Goal: Transaction & Acquisition: Download file/media

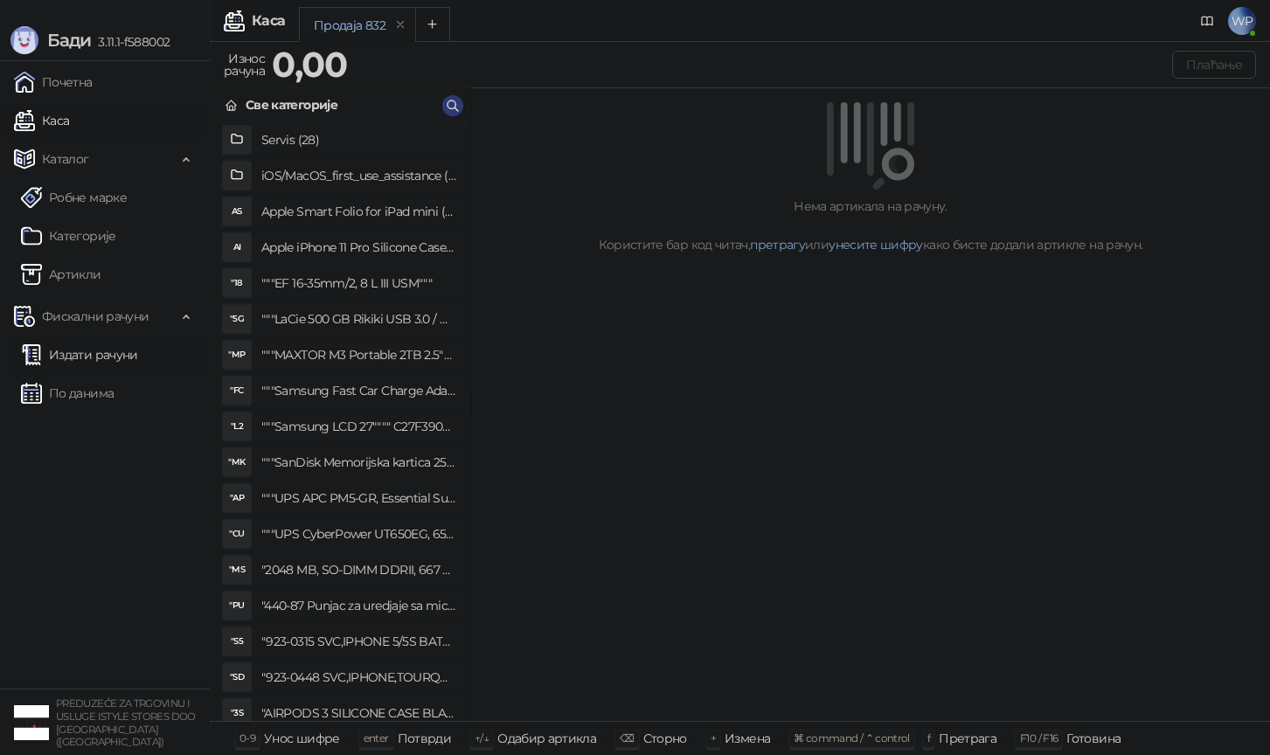
click at [138, 364] on link "Издати рачуни" at bounding box center [79, 354] width 117 height 35
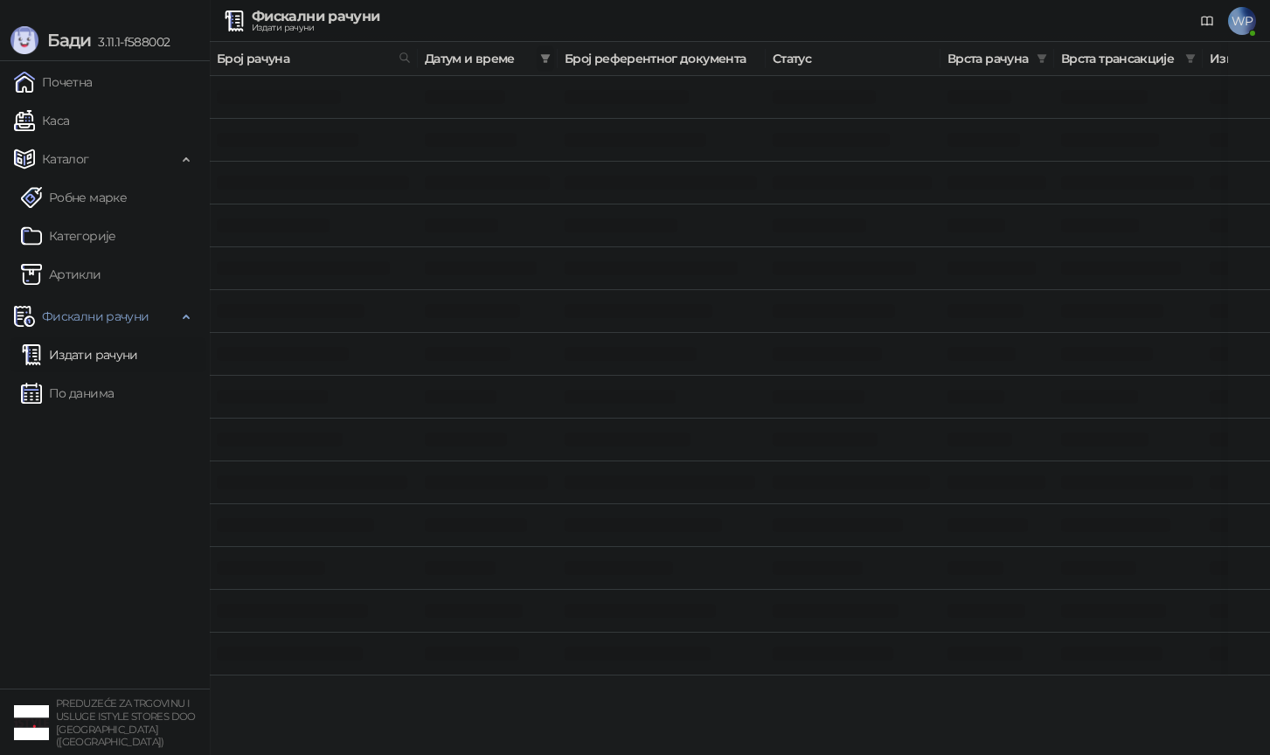
click at [548, 56] on icon "filter" at bounding box center [546, 58] width 10 height 9
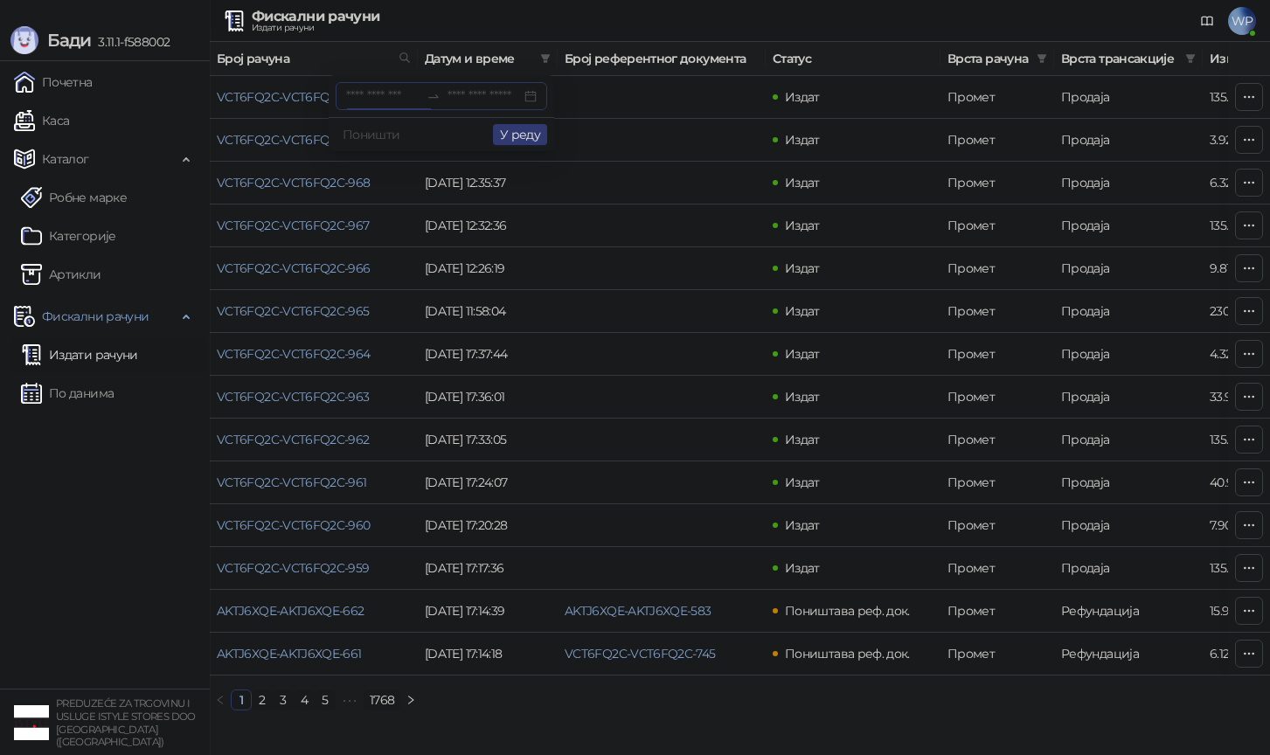
click at [377, 107] on div at bounding box center [441, 96] width 211 height 28
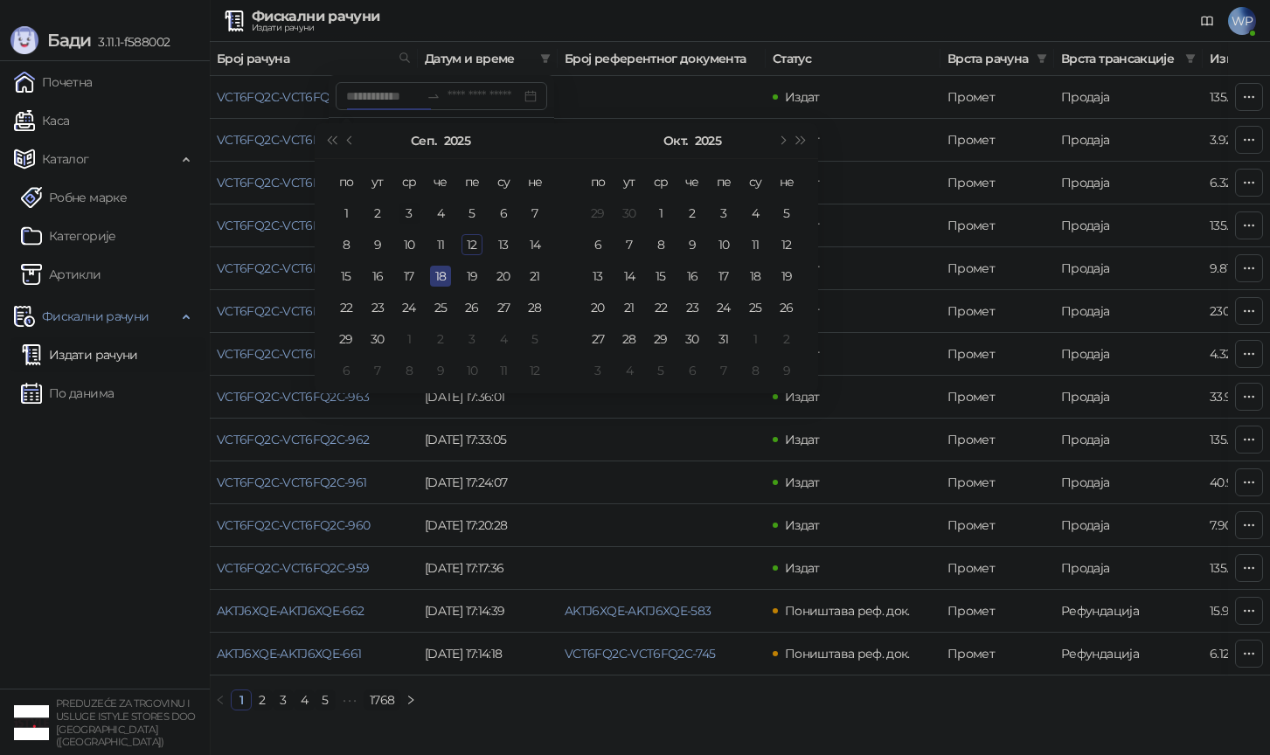
type input "**********"
click at [354, 140] on button "Претходни месец (PageUp)" at bounding box center [350, 140] width 19 height 35
type input "**********"
click at [342, 277] on div "11" at bounding box center [346, 276] width 21 height 21
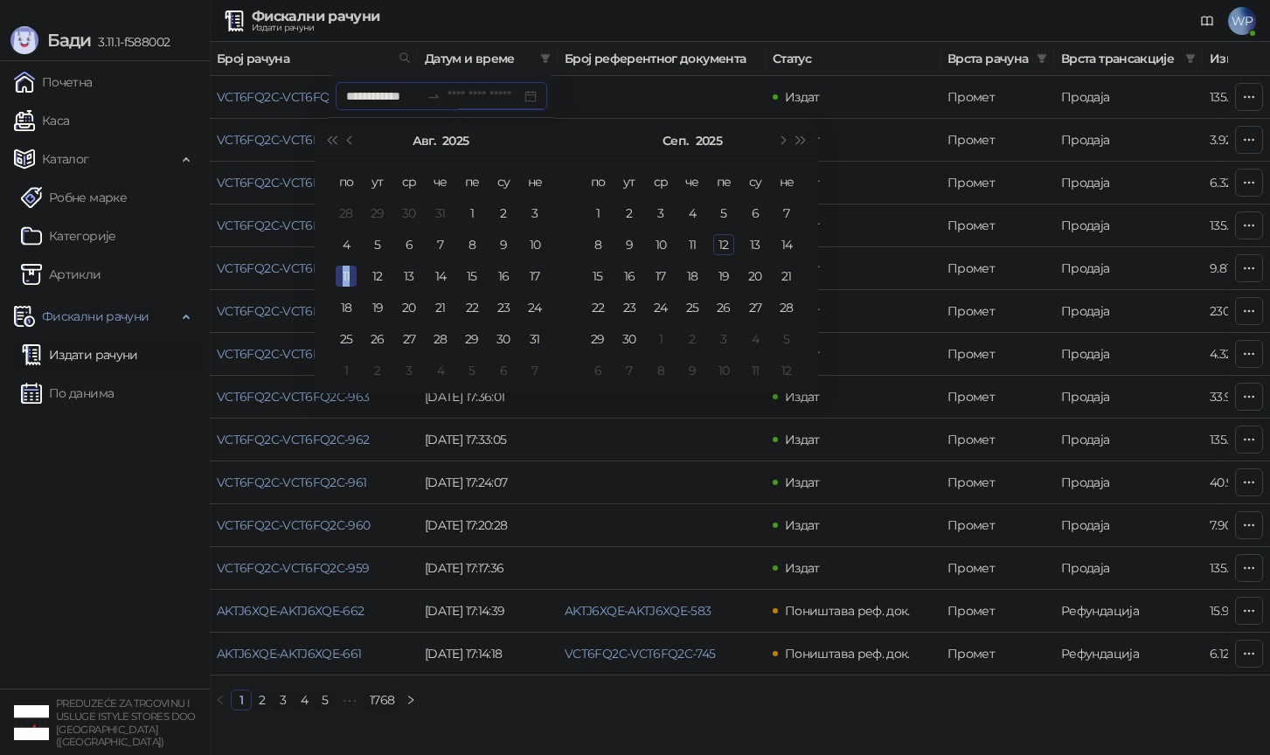
type input "**********"
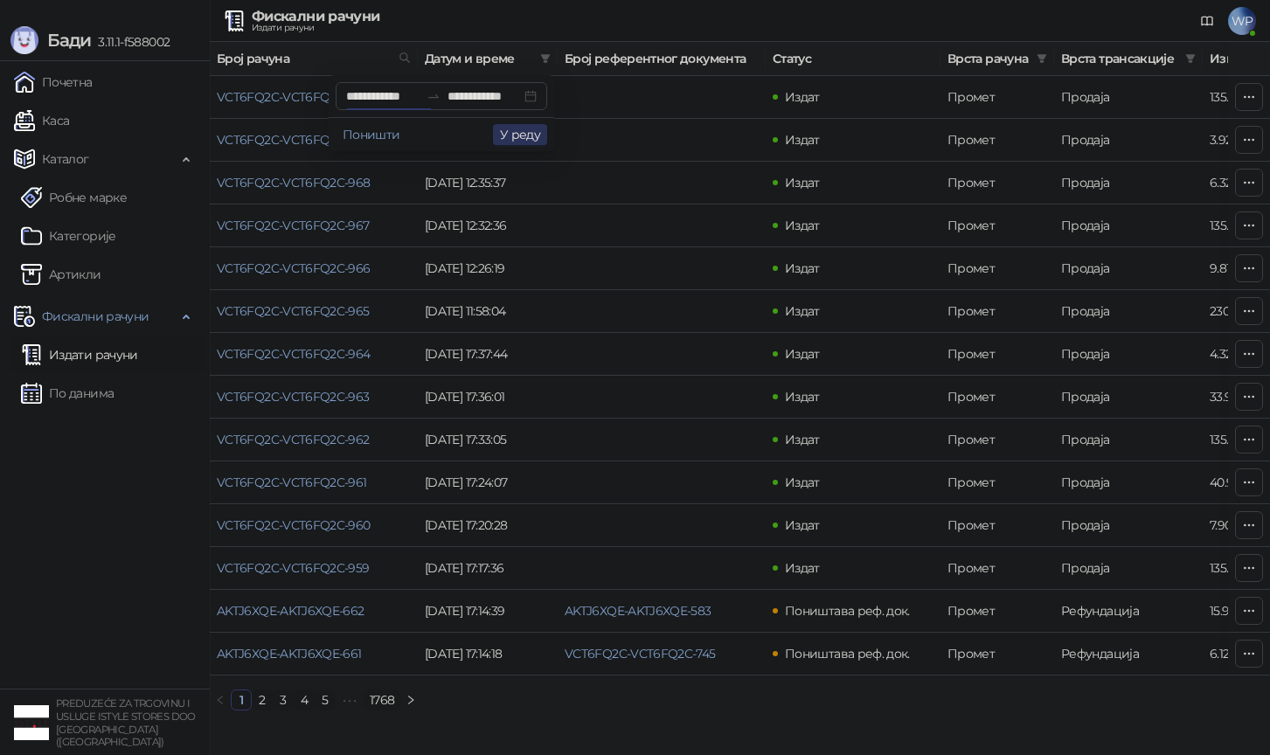
click at [517, 128] on button "У реду" at bounding box center [520, 134] width 54 height 21
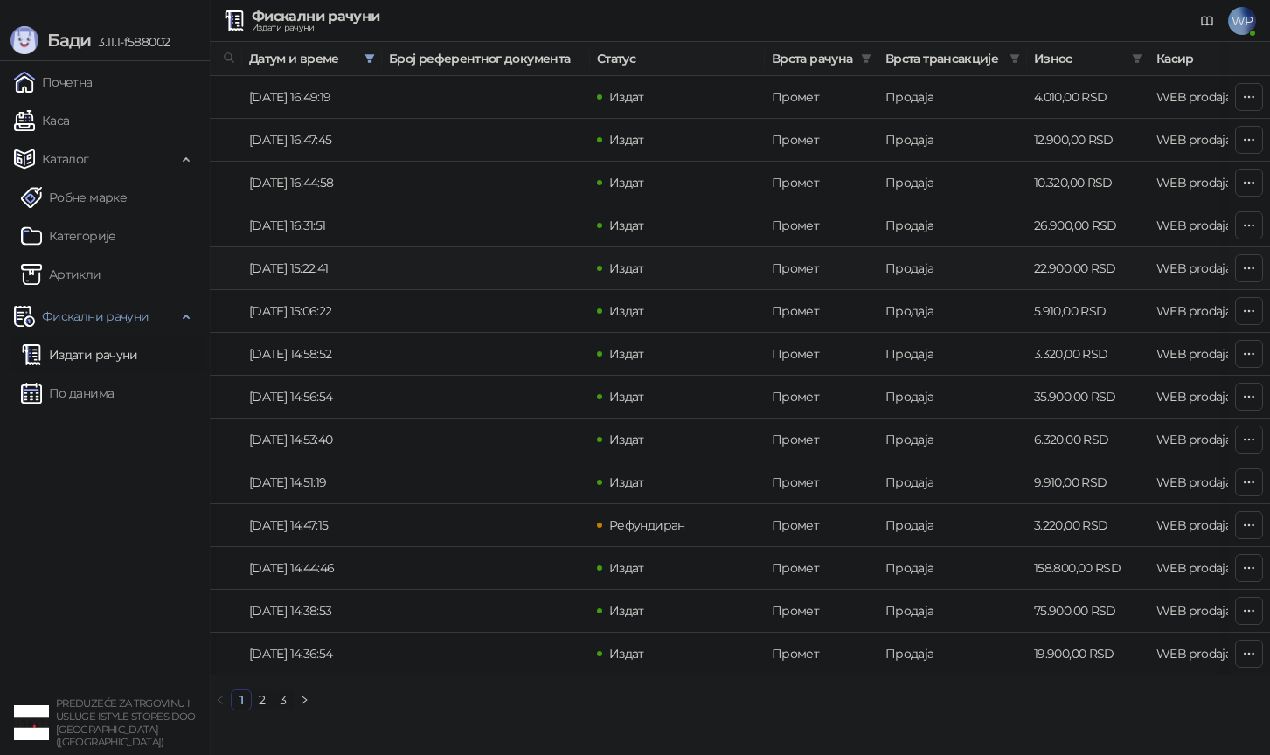
scroll to position [0, 246]
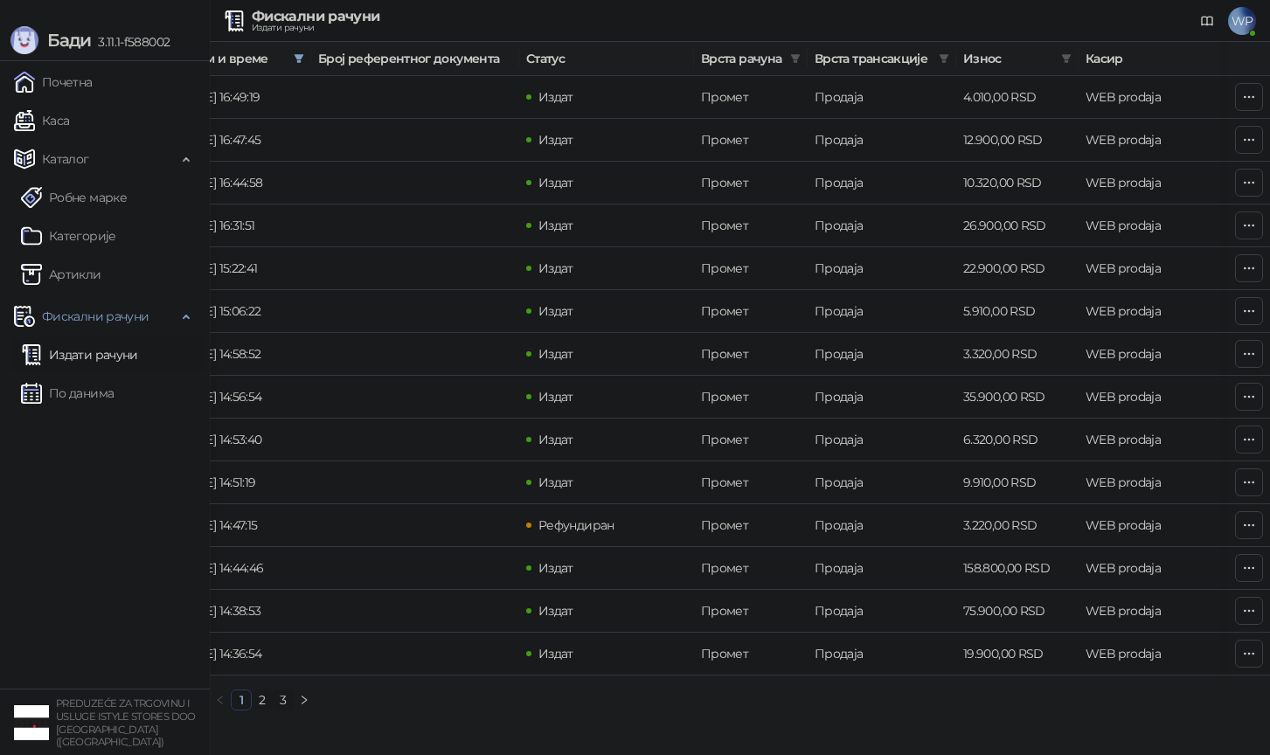
click at [258, 701] on link "2" at bounding box center [262, 699] width 19 height 19
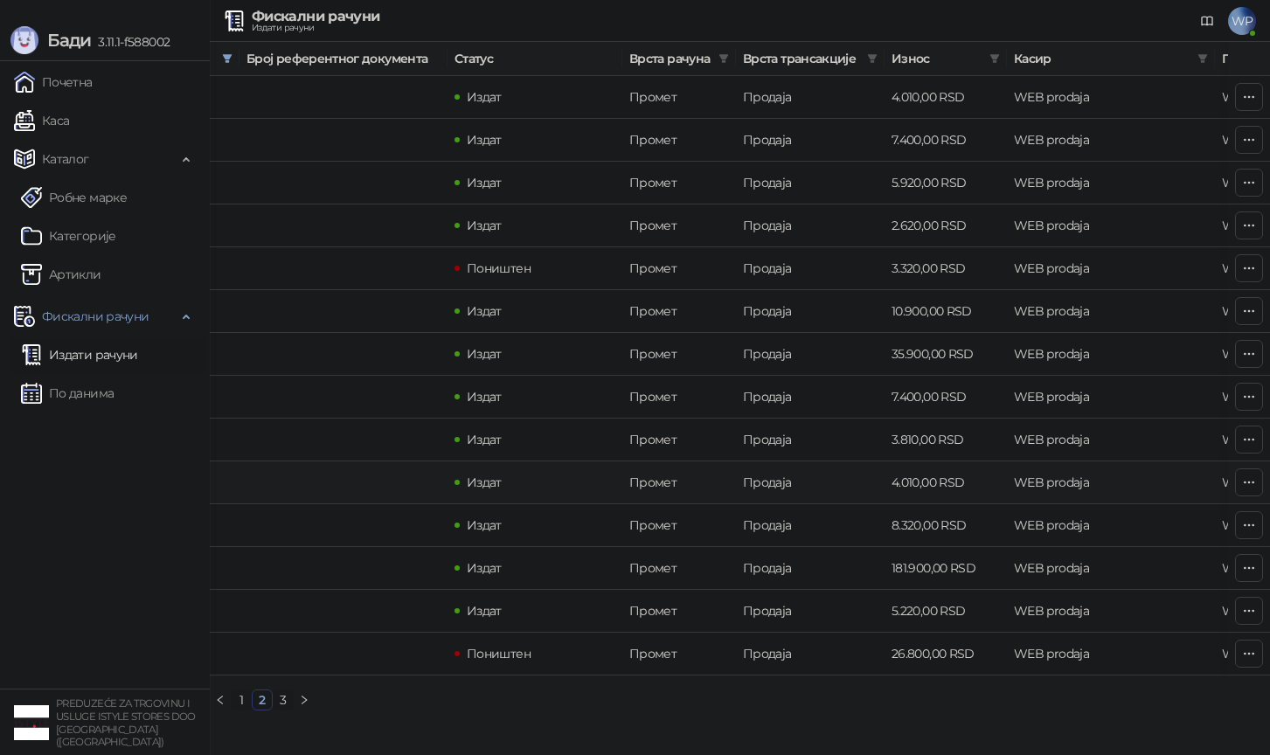
scroll to position [0, 128]
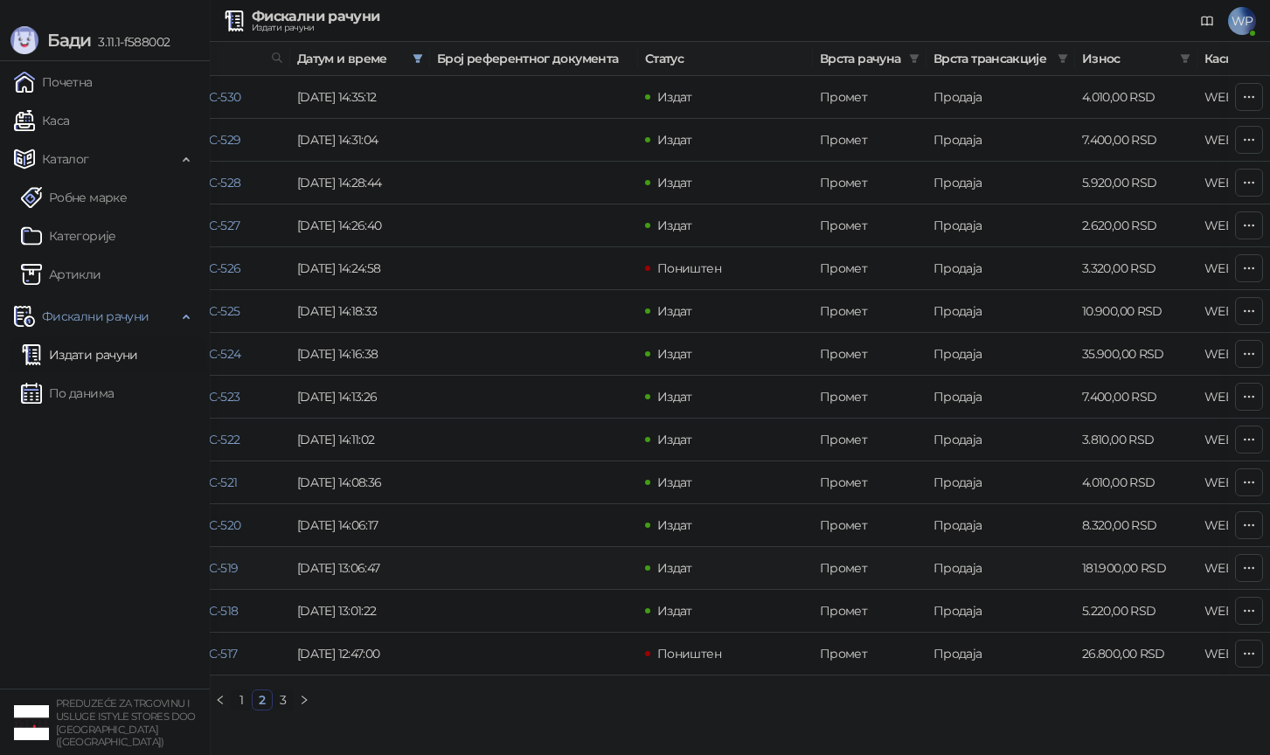
drag, startPoint x: 279, startPoint y: 703, endPoint x: 335, endPoint y: 547, distance: 165.3
click at [335, 547] on div "Број рачуна Датум и време Број референтног документа Статус Врста рачуна Врста …" at bounding box center [740, 376] width 1060 height 669
click at [229, 572] on link "VCT6FQ2C-VCT6FQ2C-519" at bounding box center [163, 568] width 149 height 16
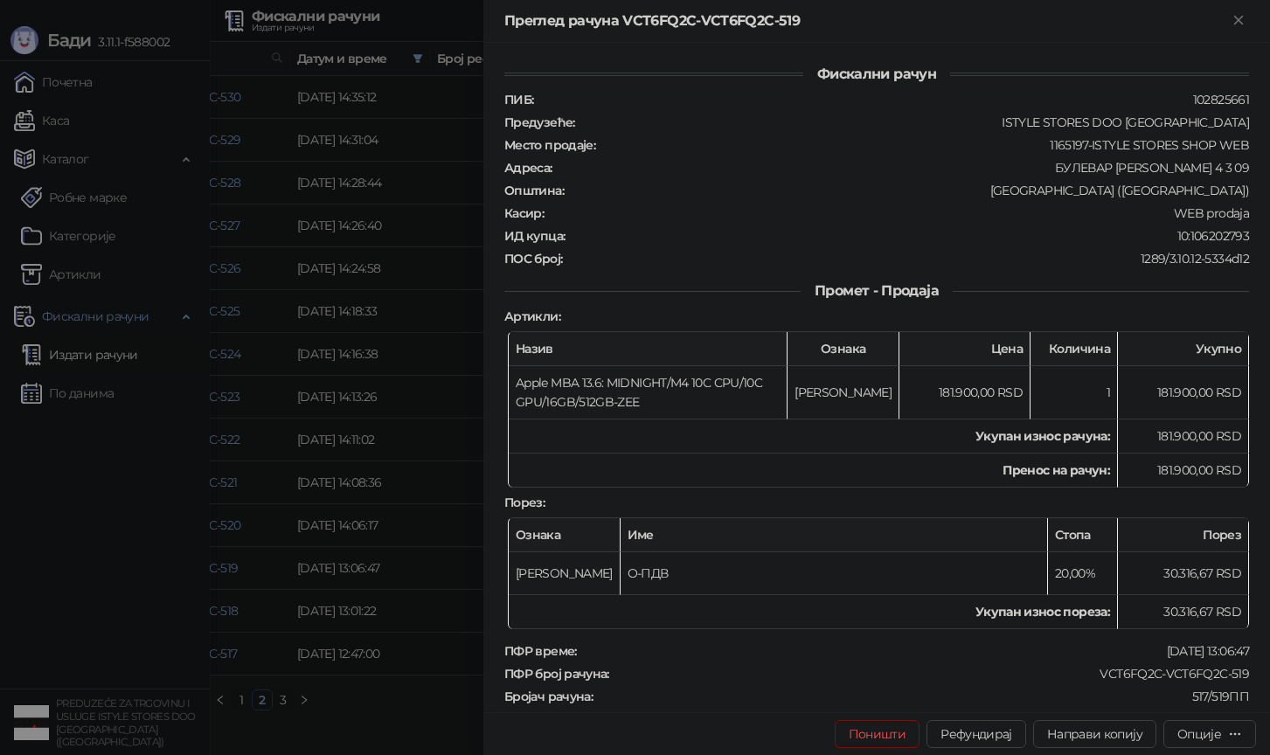
click at [441, 525] on div at bounding box center [635, 377] width 1270 height 755
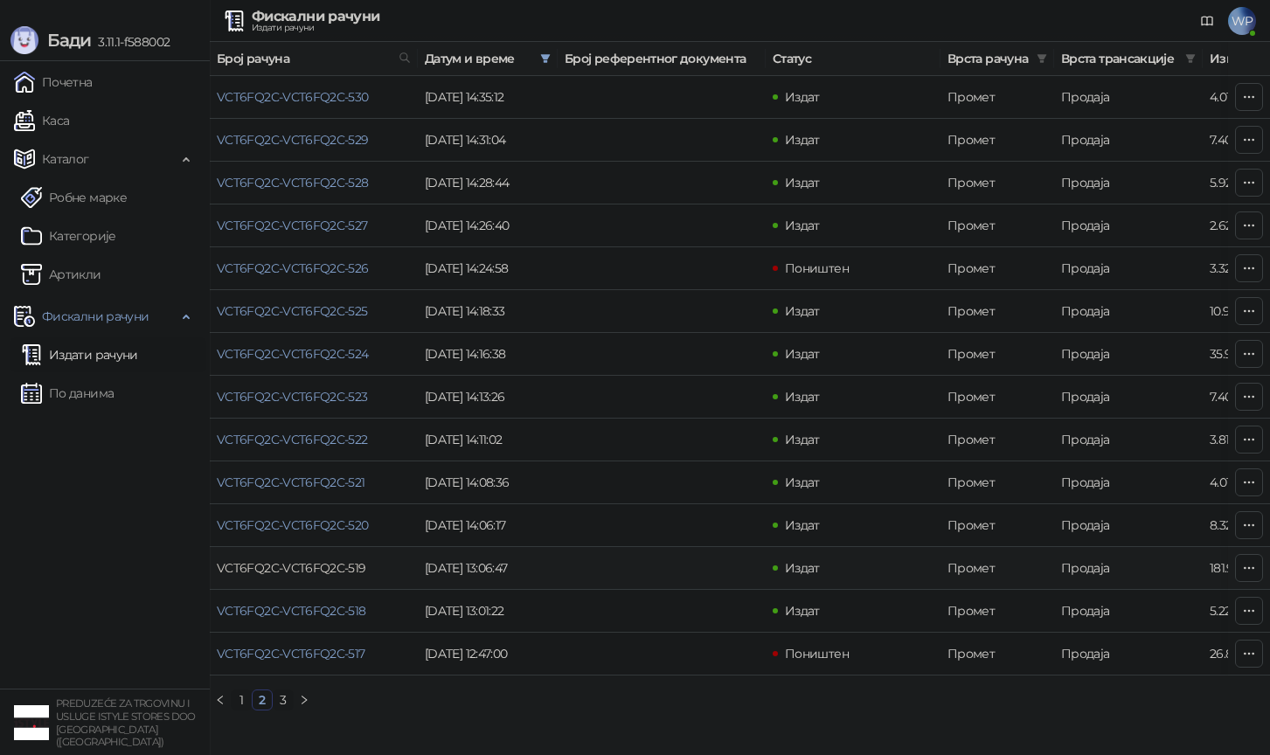
click at [334, 563] on link "VCT6FQ2C-VCT6FQ2C-519" at bounding box center [291, 568] width 149 height 16
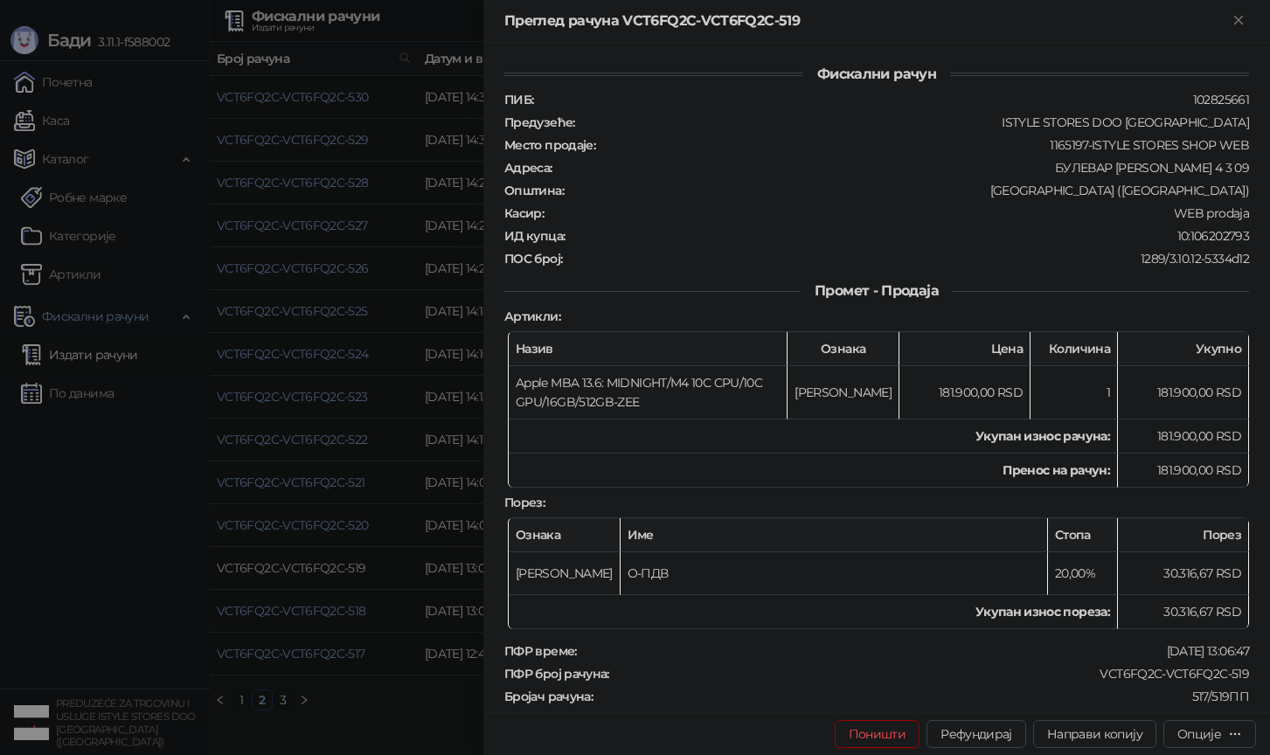
click at [334, 563] on div at bounding box center [635, 377] width 1270 height 755
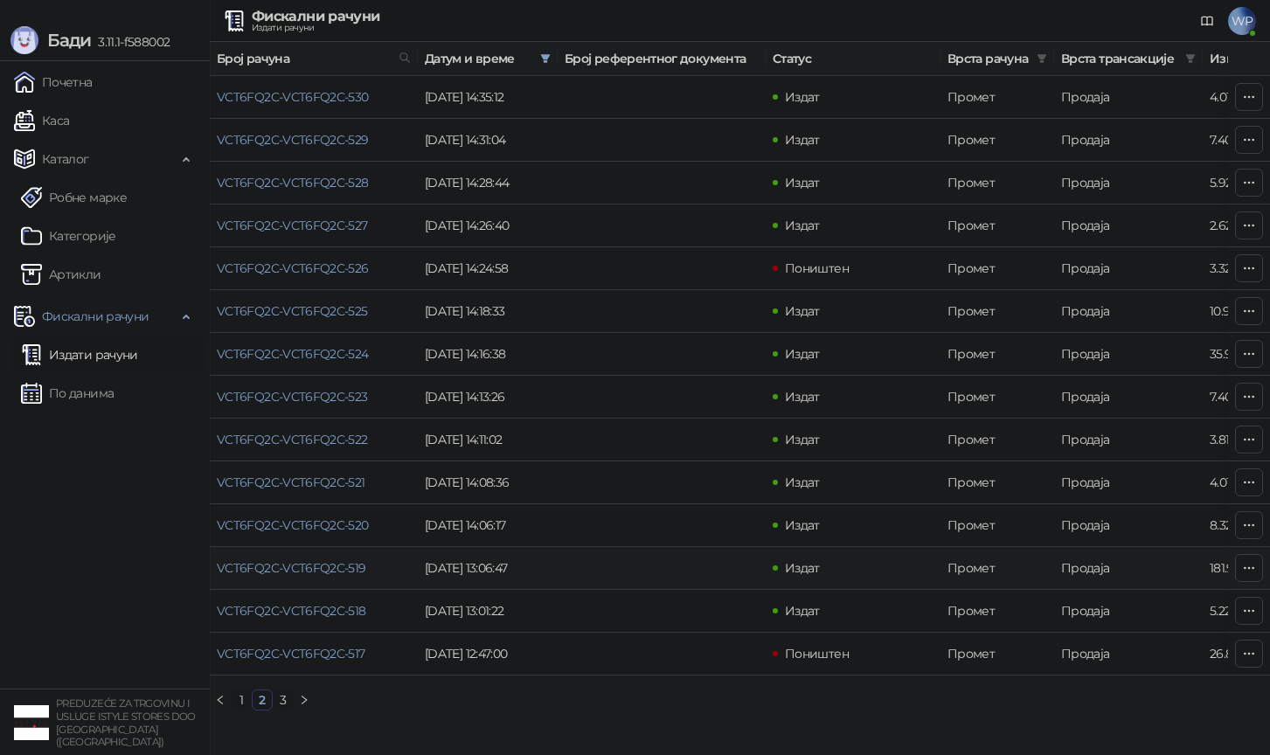
click at [339, 559] on td "VCT6FQ2C-VCT6FQ2C-519" at bounding box center [314, 568] width 208 height 43
click at [336, 563] on link "VCT6FQ2C-VCT6FQ2C-519" at bounding box center [291, 568] width 149 height 16
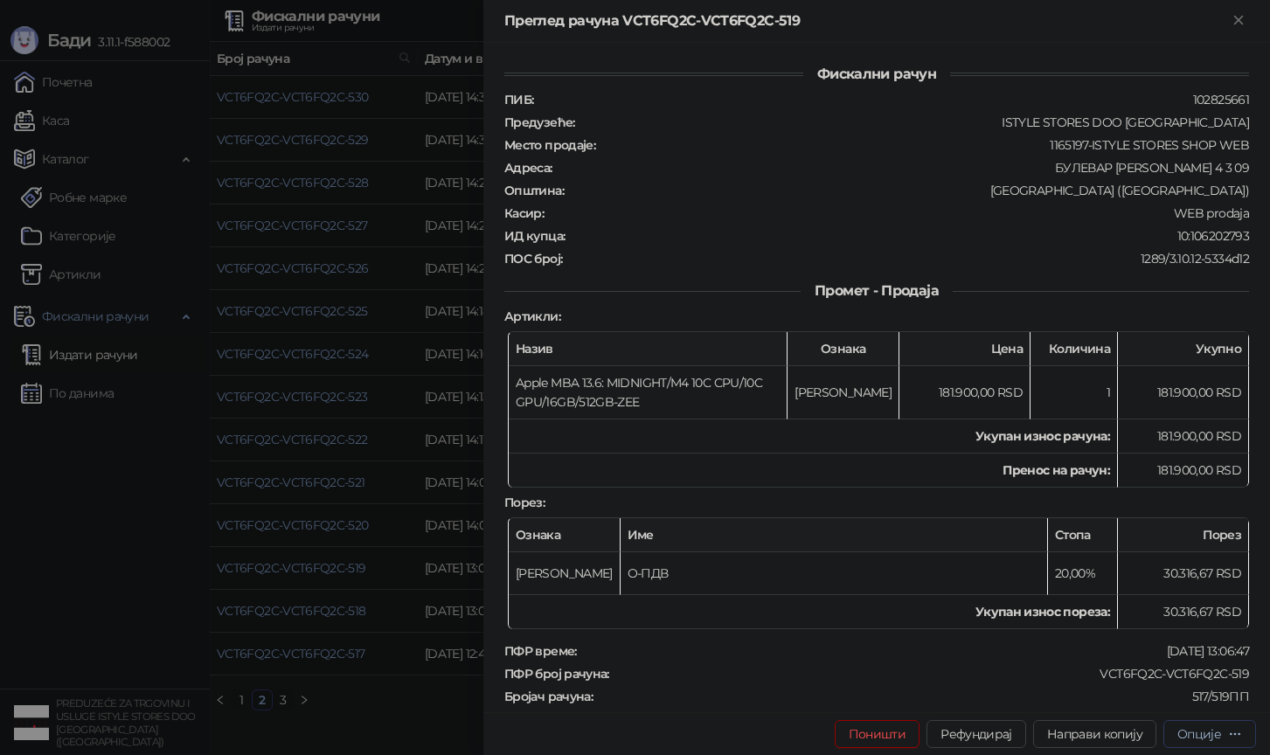
click at [1200, 728] on div "Опције" at bounding box center [1199, 734] width 44 height 16
click at [1157, 693] on span "Преузми у ПДФ формату" at bounding box center [1135, 699] width 213 height 19
click at [439, 267] on div at bounding box center [635, 377] width 1270 height 755
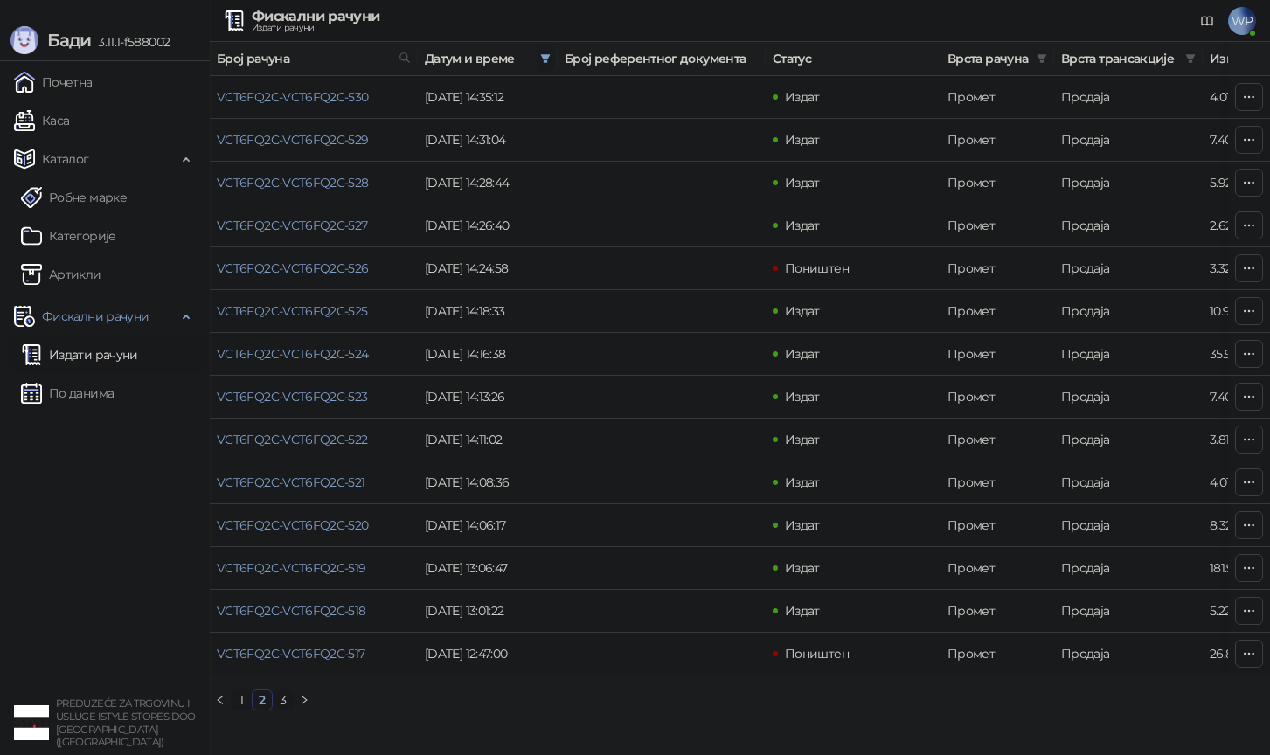
click at [542, 60] on span at bounding box center [545, 58] width 17 height 26
click at [370, 94] on input "**********" at bounding box center [382, 96] width 73 height 19
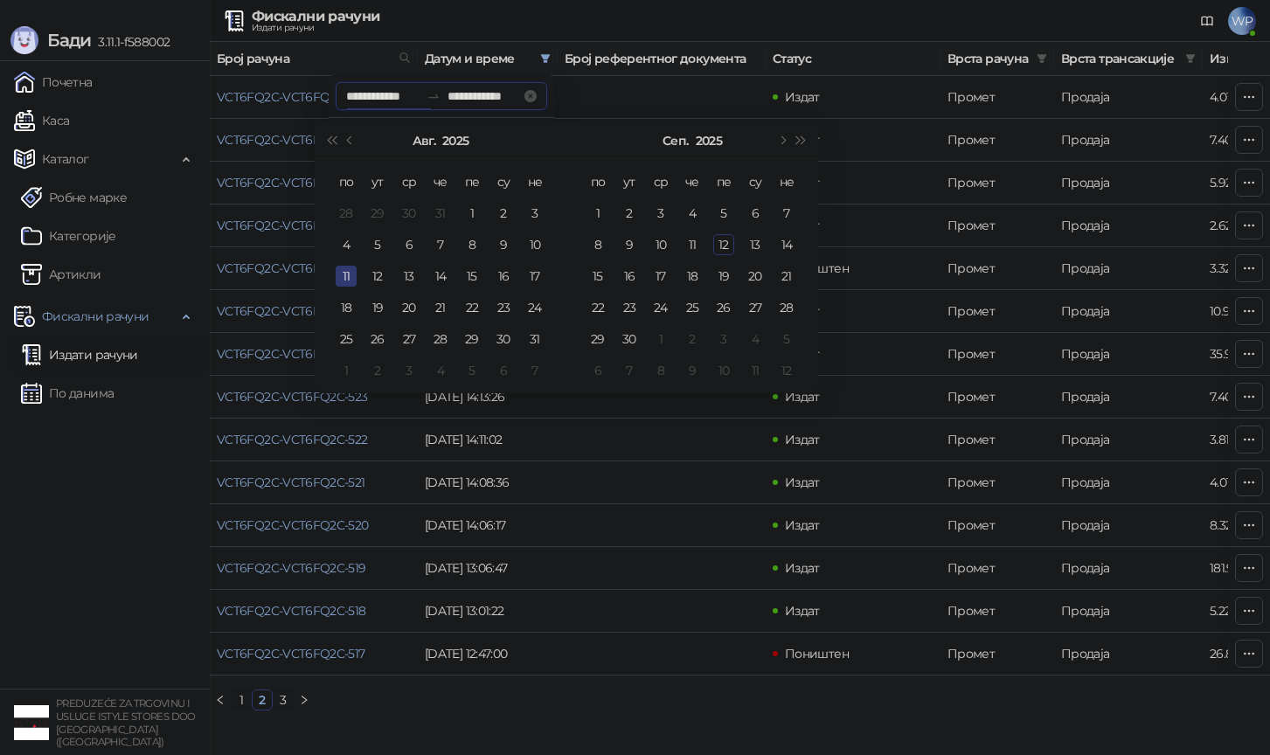
click at [370, 94] on input "**********" at bounding box center [382, 96] width 73 height 19
